Goal: Navigation & Orientation: Find specific page/section

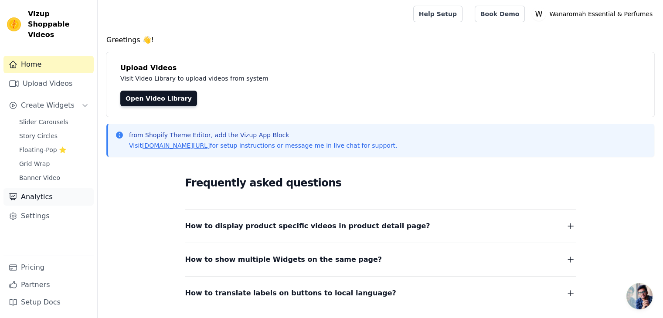
click at [14, 193] on icon "Sidebar" at bounding box center [13, 197] width 9 height 9
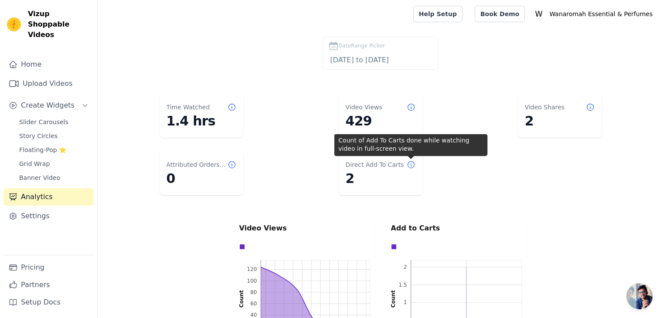
click at [409, 165] on icon at bounding box center [410, 164] width 9 height 9
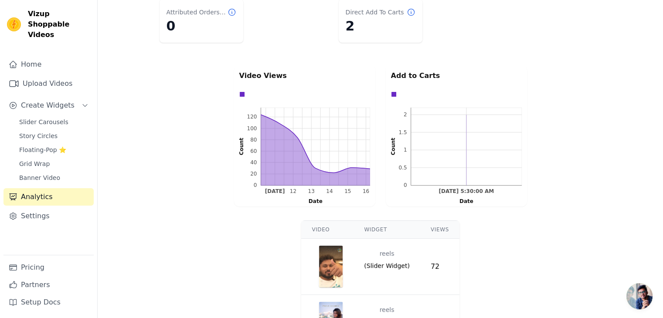
scroll to position [147, 0]
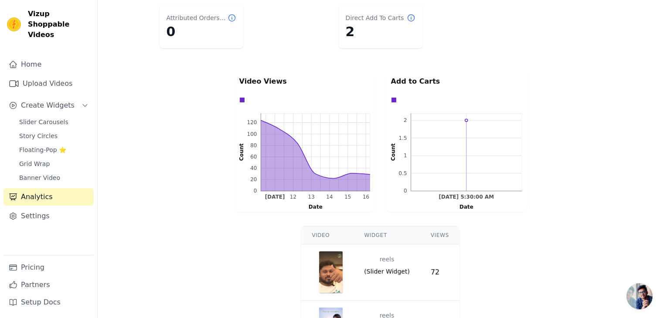
drag, startPoint x: 467, startPoint y: 120, endPoint x: 439, endPoint y: 161, distance: 50.0
click at [439, 161] on rect at bounding box center [465, 152] width 111 height 78
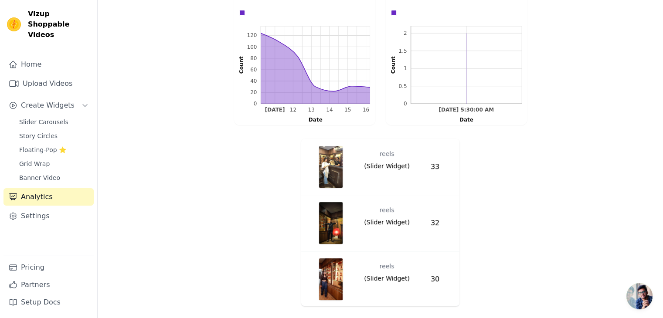
scroll to position [150, 0]
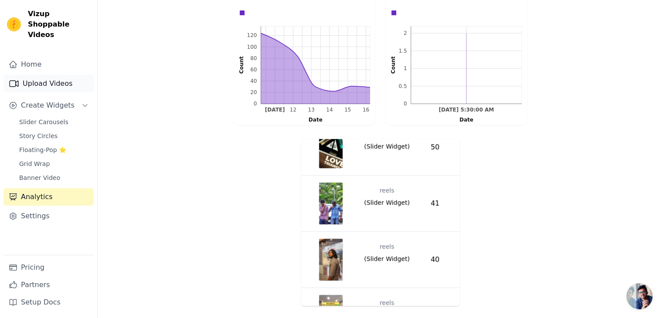
click at [43, 75] on link "Upload Videos" at bounding box center [48, 83] width 90 height 17
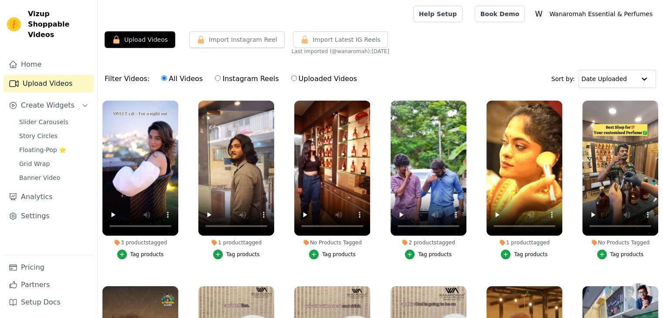
drag, startPoint x: 135, startPoint y: 47, endPoint x: 130, endPoint y: 16, distance: 31.7
click at [130, 16] on div at bounding box center [254, 14] width 298 height 28
